Goal: Check status: Check status

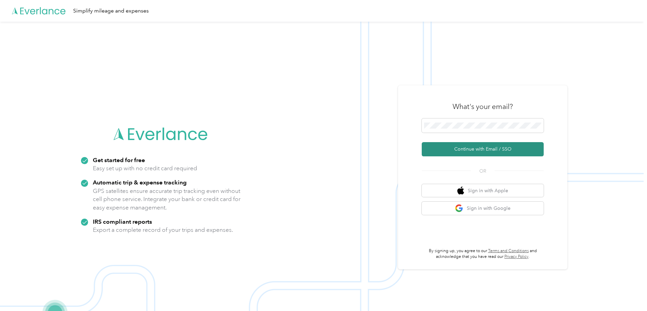
click at [463, 144] on button "Continue with Email / SSO" at bounding box center [482, 149] width 122 height 14
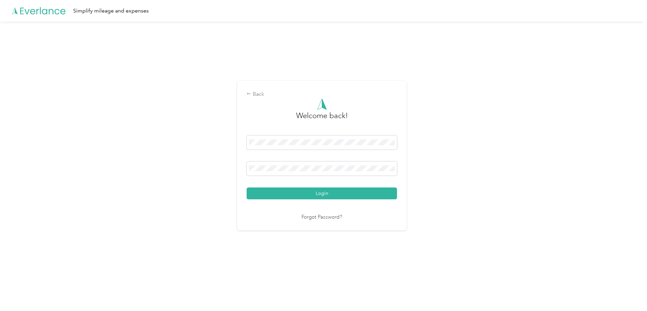
click at [273, 186] on div "Login" at bounding box center [321, 167] width 150 height 64
drag, startPoint x: 275, startPoint y: 189, endPoint x: 287, endPoint y: 186, distance: 12.2
click at [276, 189] on button "Login" at bounding box center [321, 194] width 150 height 12
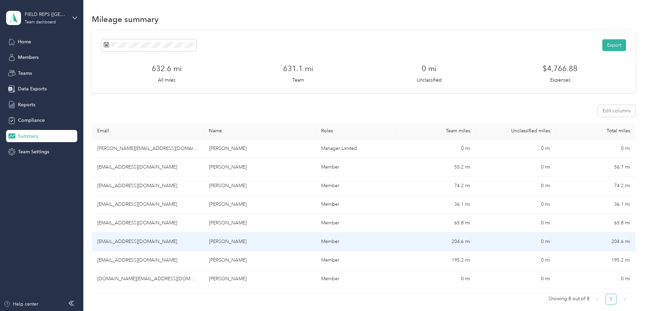
click at [408, 238] on td "204.6 mi" at bounding box center [435, 242] width 80 height 19
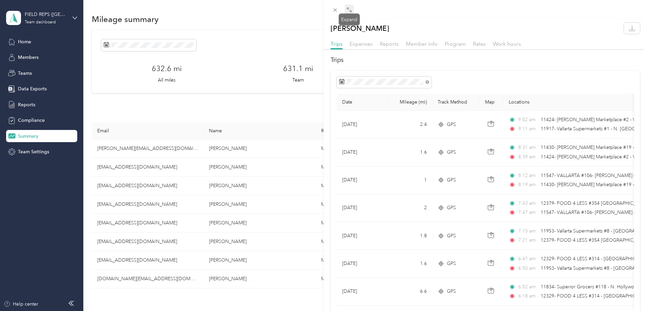
click at [353, 8] on span at bounding box center [349, 9] width 9 height 9
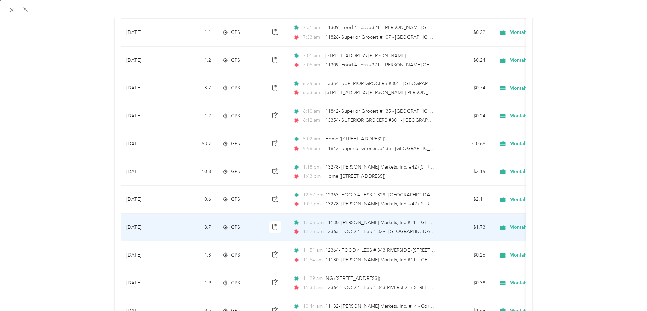
scroll to position [420, 0]
